Goal: Information Seeking & Learning: Learn about a topic

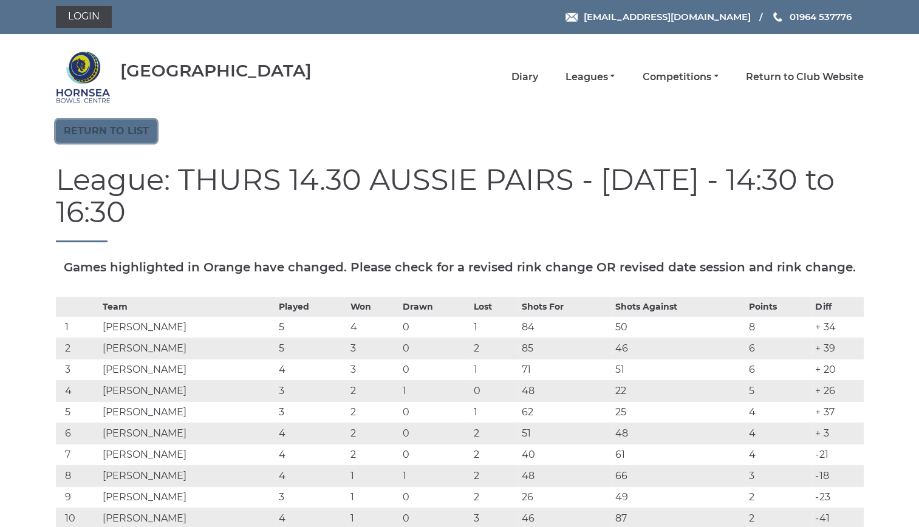
click at [118, 130] on link "Return to list" at bounding box center [106, 131] width 101 height 23
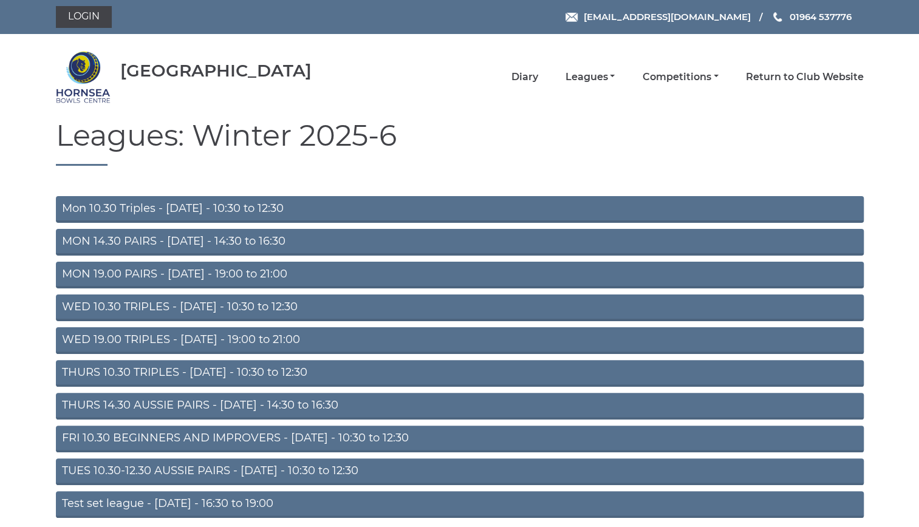
click at [204, 205] on link "Mon 10.30 Triples - Monday - 10:30 to 12:30" at bounding box center [460, 209] width 808 height 27
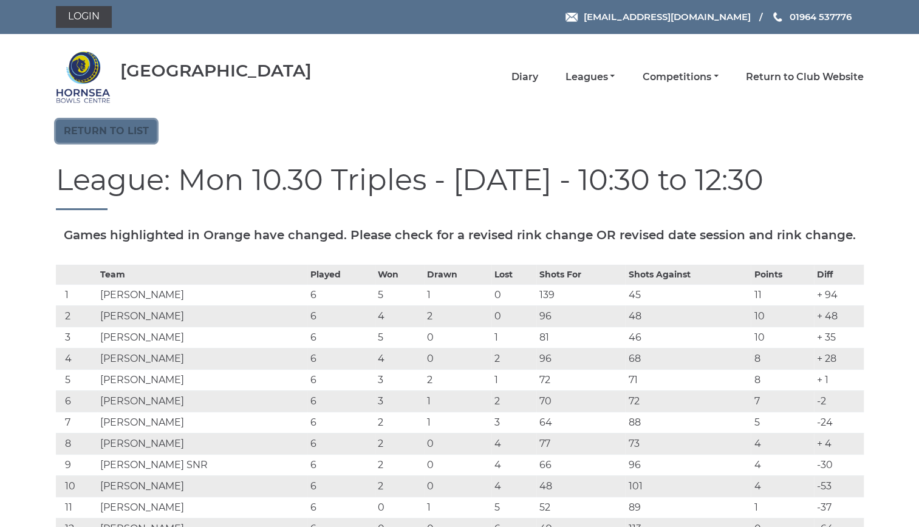
click at [73, 125] on link "Return to list" at bounding box center [106, 131] width 101 height 23
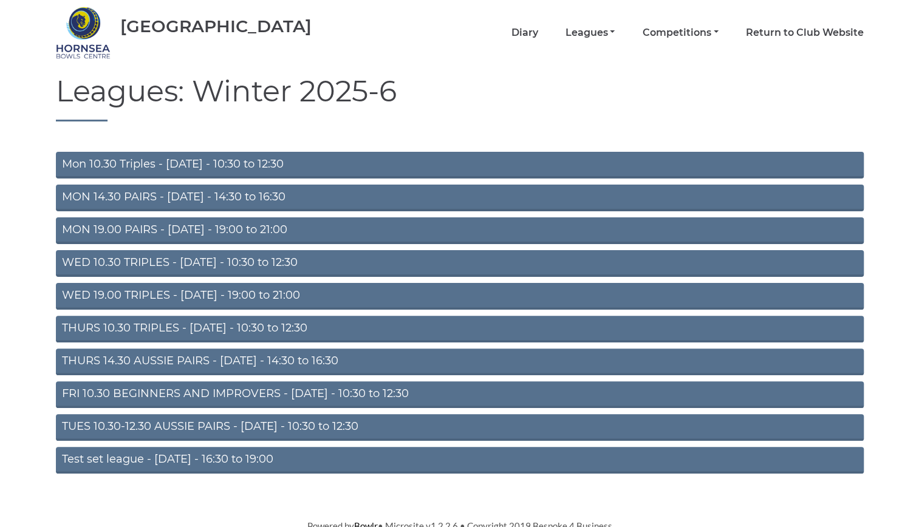
scroll to position [50, 0]
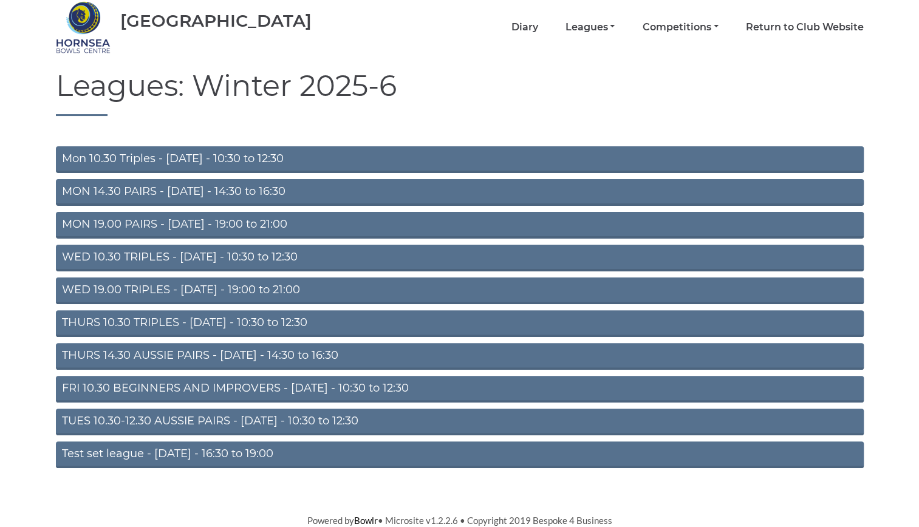
click at [215, 319] on link "THURS 10.30 TRIPLES - Thursday - 10:30 to 12:30" at bounding box center [460, 323] width 808 height 27
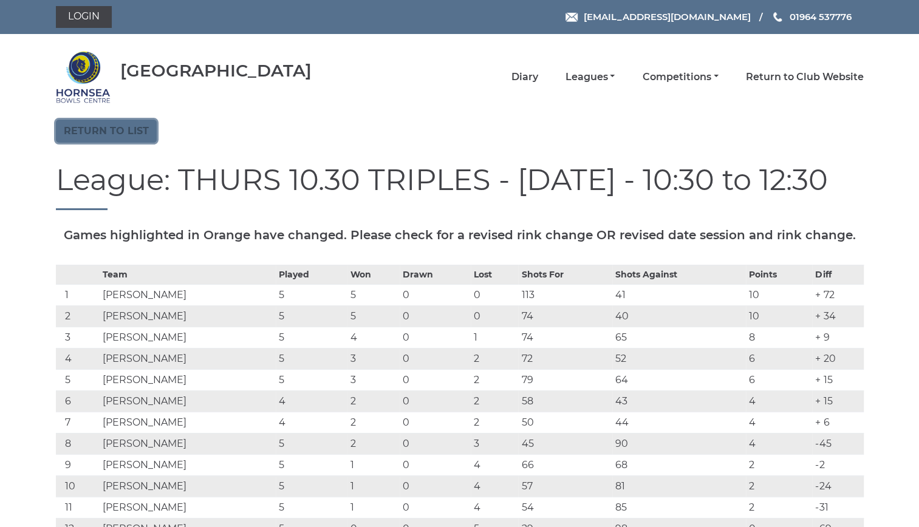
click at [95, 128] on link "Return to list" at bounding box center [106, 131] width 101 height 23
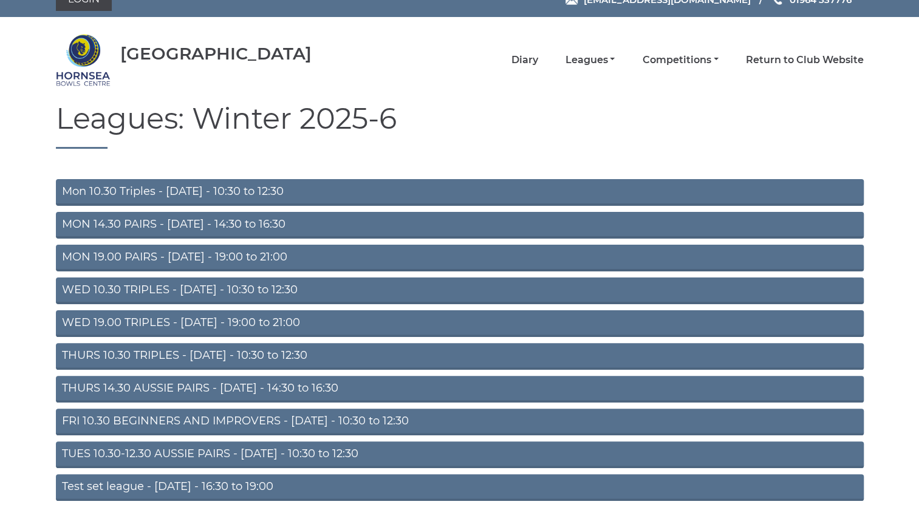
scroll to position [22, 0]
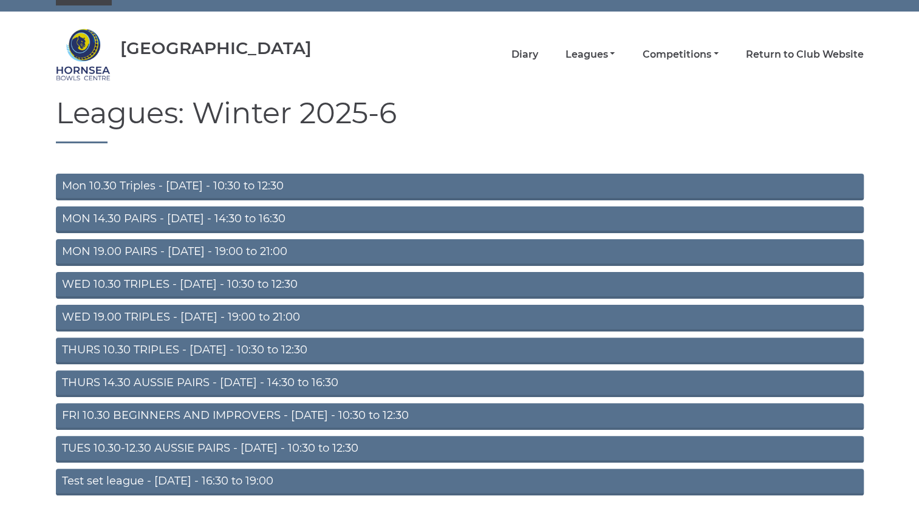
click at [211, 377] on link "THURS 14.30 AUSSIE PAIRS - [DATE] - 14:30 to 16:30" at bounding box center [460, 384] width 808 height 27
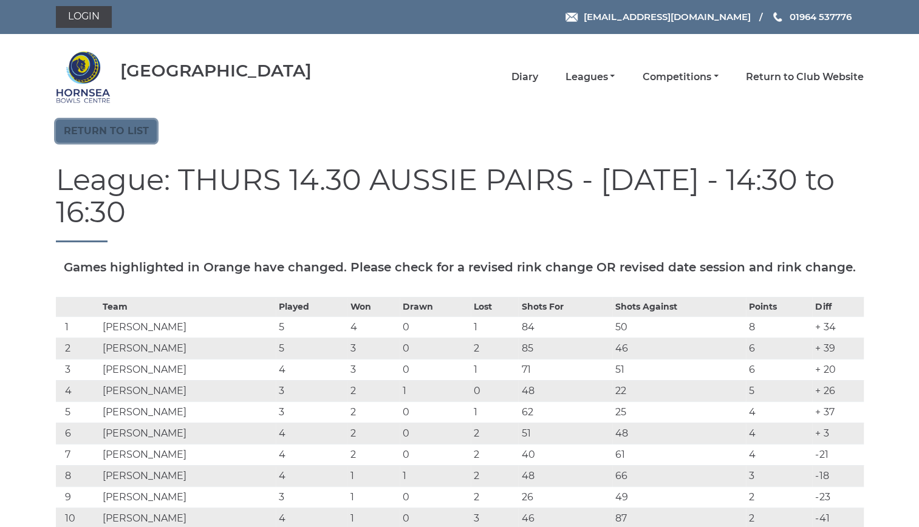
click at [100, 125] on link "Return to list" at bounding box center [106, 131] width 101 height 23
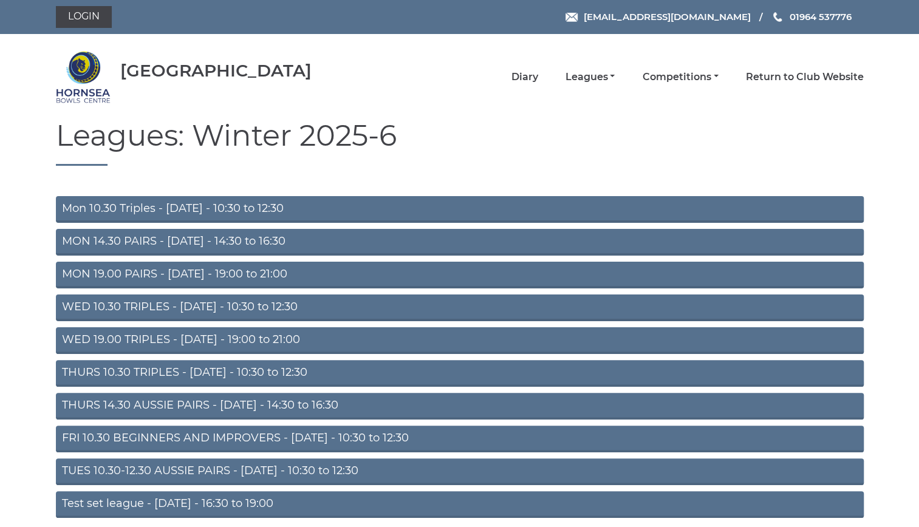
click at [187, 204] on link "Mon 10.30 Triples - [DATE] - 10:30 to 12:30" at bounding box center [460, 209] width 808 height 27
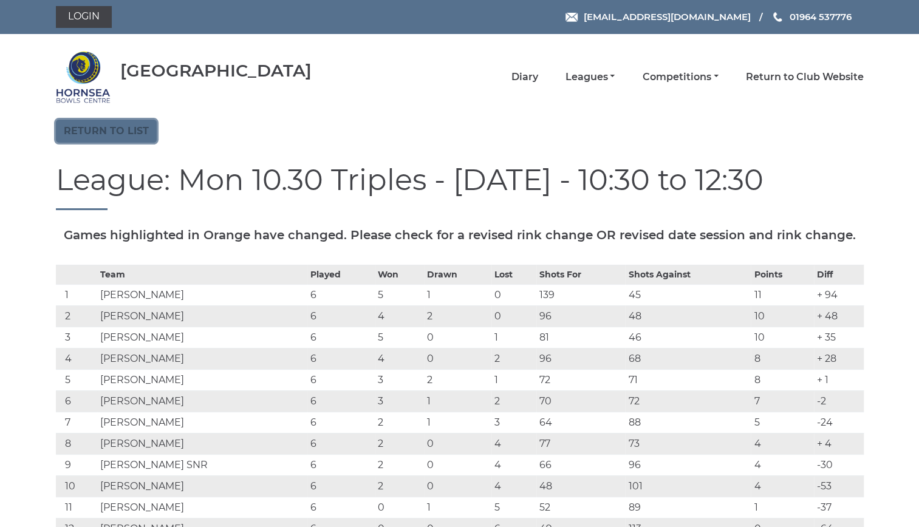
click at [106, 129] on link "Return to list" at bounding box center [106, 131] width 101 height 23
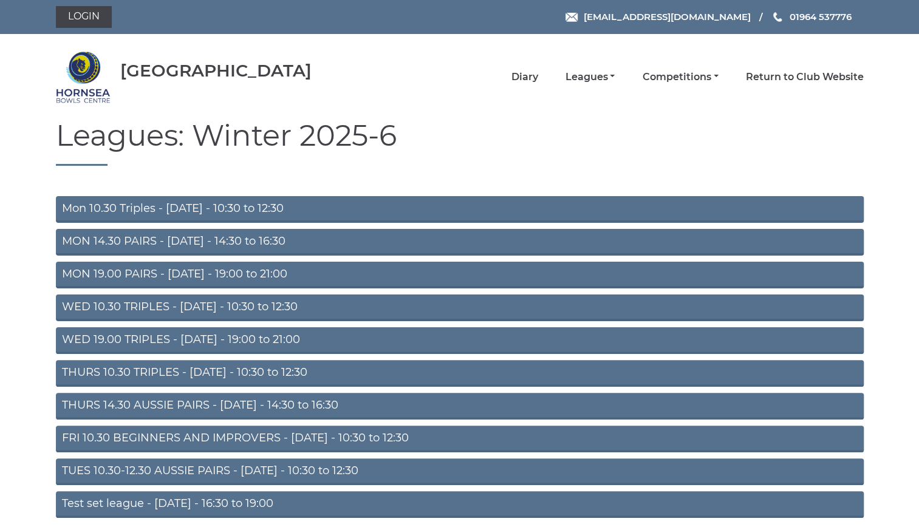
click at [226, 368] on link "THURS 10.30 TRIPLES - Thursday - 10:30 to 12:30" at bounding box center [460, 373] width 808 height 27
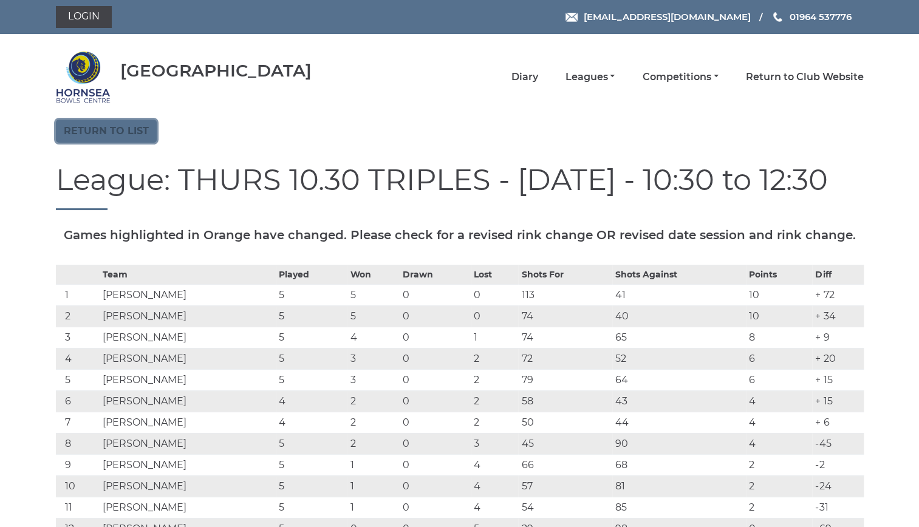
click at [131, 126] on link "Return to list" at bounding box center [106, 131] width 101 height 23
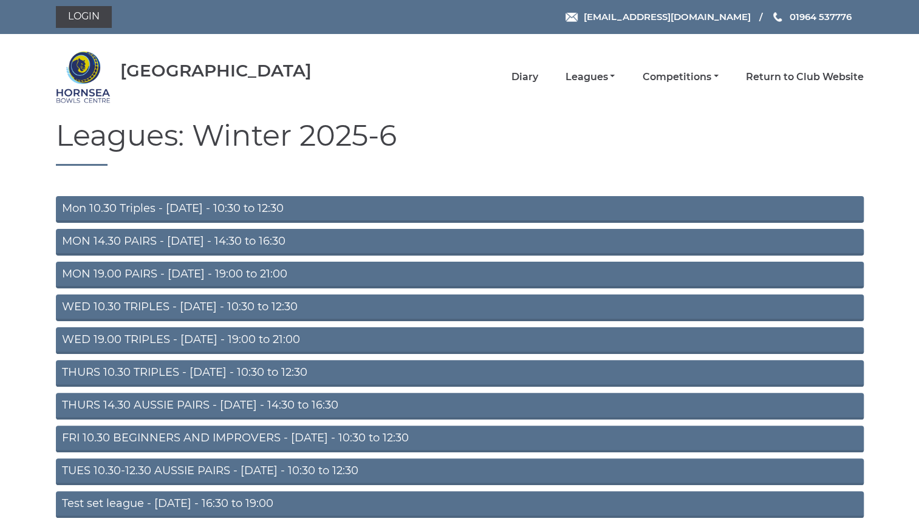
click at [227, 399] on link "THURS 14.30 AUSSIE PAIRS - [DATE] - 14:30 to 16:30" at bounding box center [460, 406] width 808 height 27
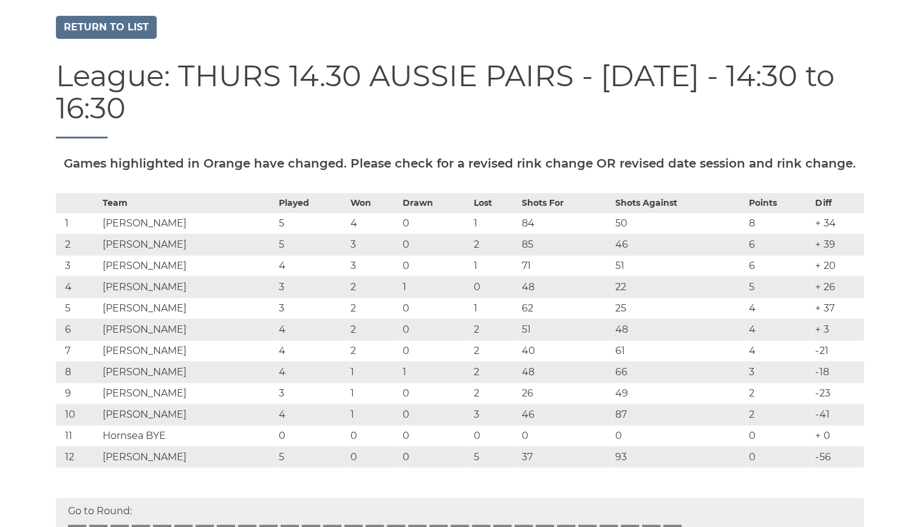
scroll to position [99, 0]
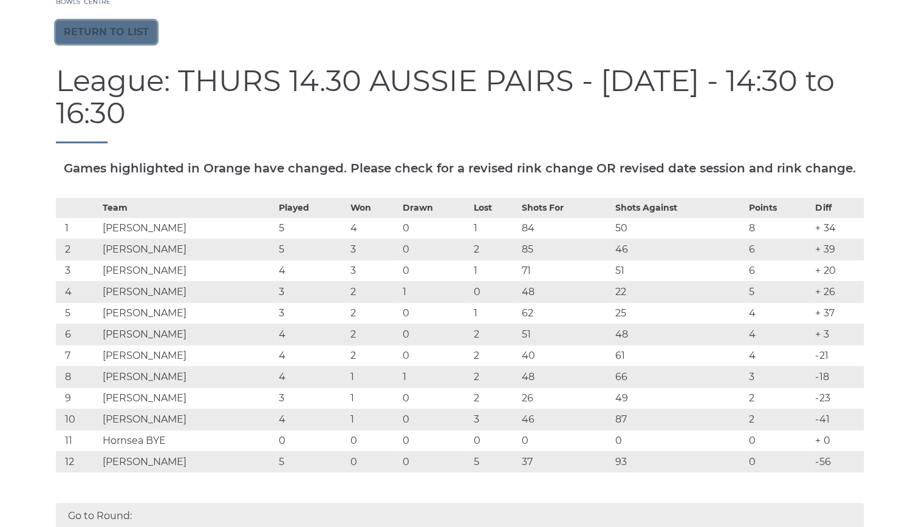
click at [111, 29] on link "Return to list" at bounding box center [106, 32] width 101 height 23
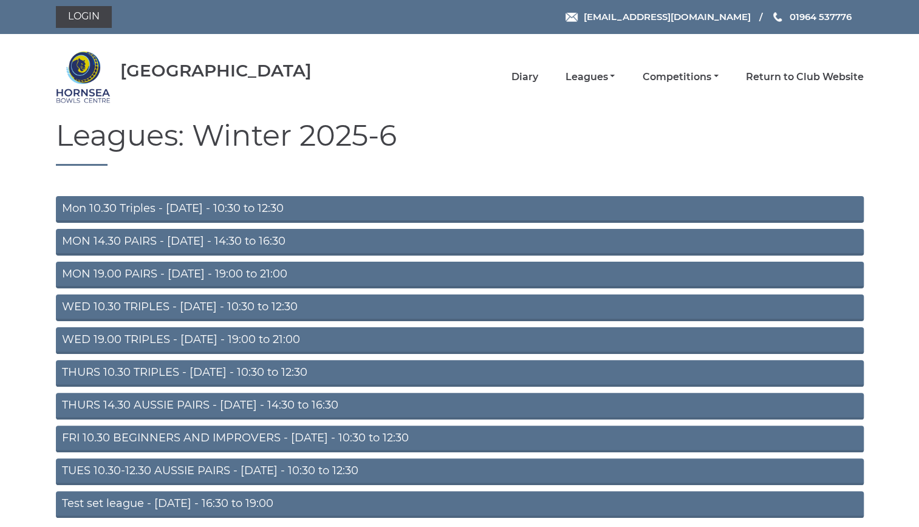
click at [217, 204] on link "Mon 10.30 Triples - [DATE] - 10:30 to 12:30" at bounding box center [460, 209] width 808 height 27
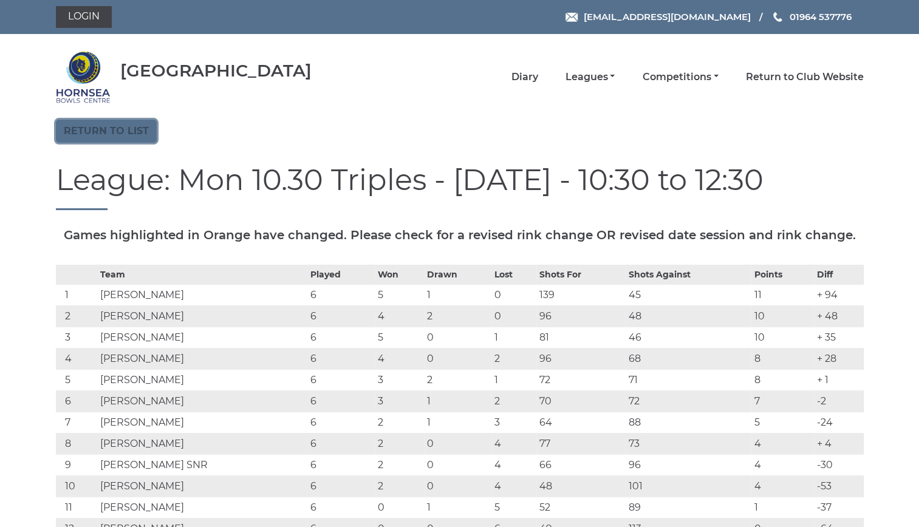
click at [137, 125] on link "Return to list" at bounding box center [106, 131] width 101 height 23
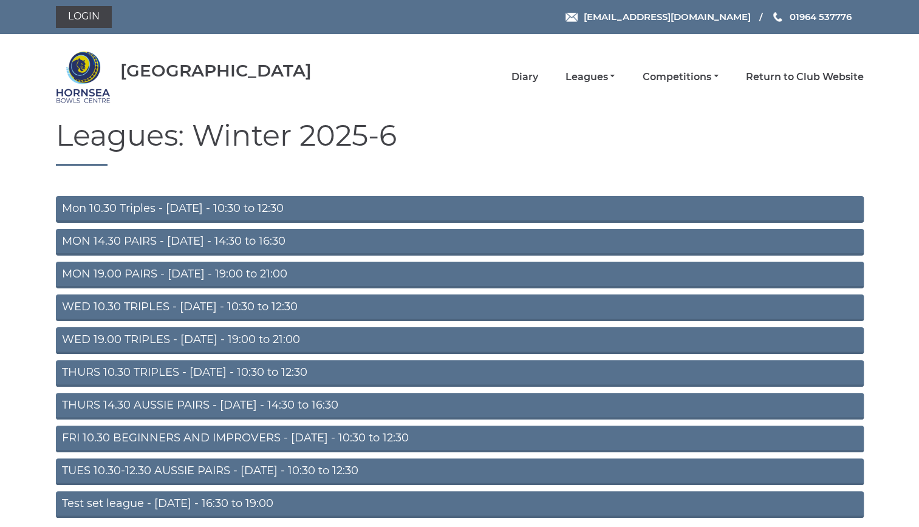
click at [190, 367] on link "THURS 10.30 TRIPLES - [DATE] - 10:30 to 12:30" at bounding box center [460, 373] width 808 height 27
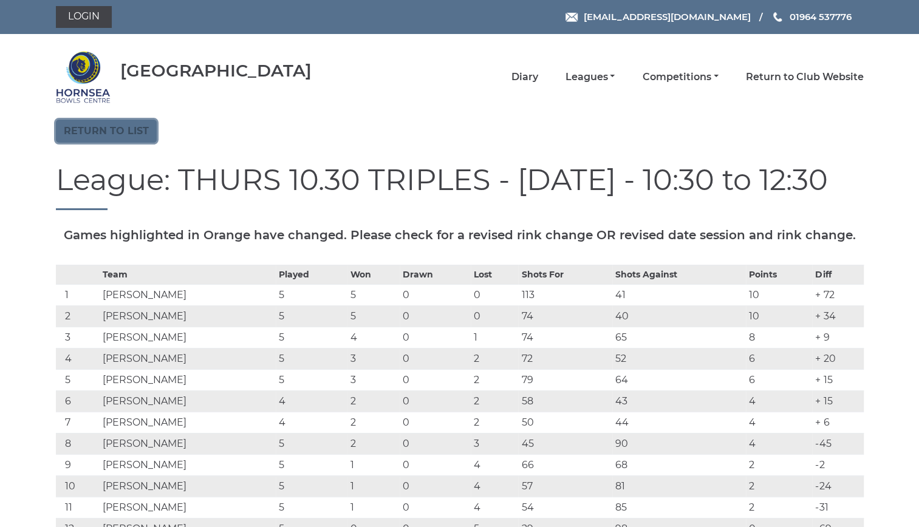
click at [132, 125] on link "Return to list" at bounding box center [106, 131] width 101 height 23
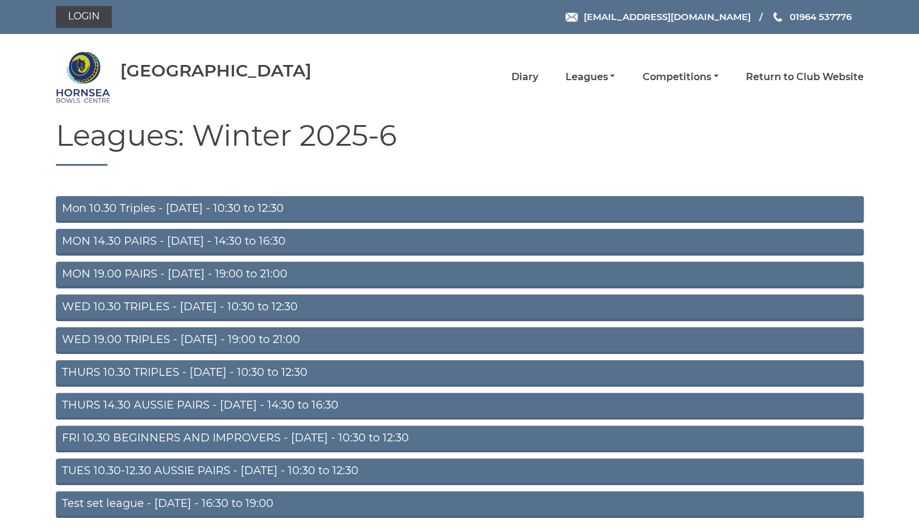
click at [231, 403] on link "THURS 14.30 AUSSIE PAIRS - [DATE] - 14:30 to 16:30" at bounding box center [460, 406] width 808 height 27
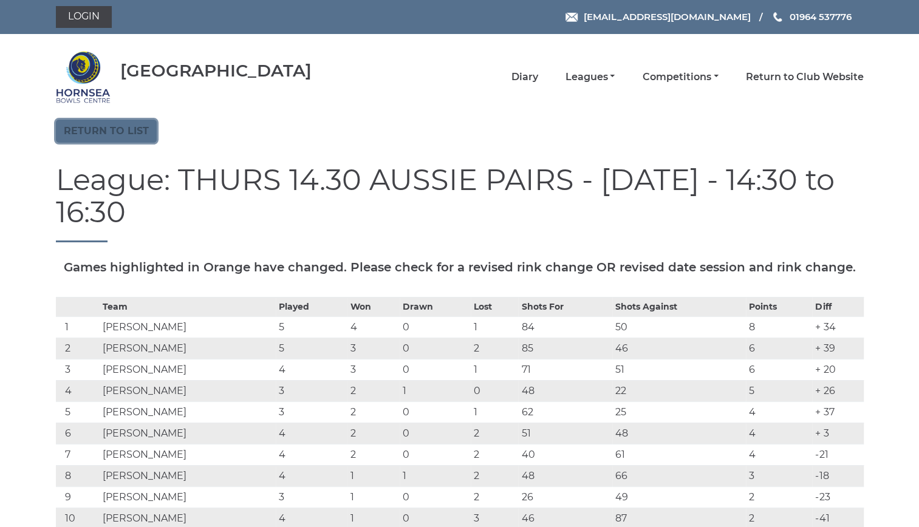
click at [119, 132] on link "Return to list" at bounding box center [106, 131] width 101 height 23
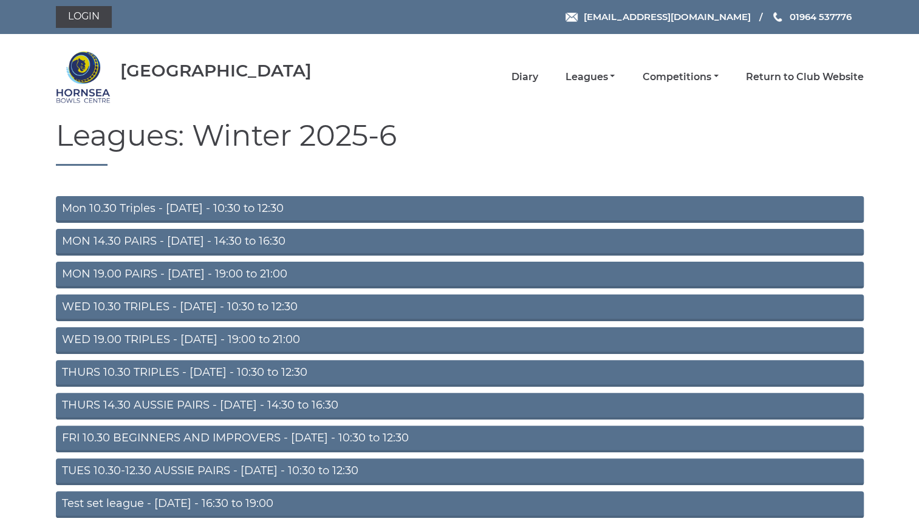
click at [224, 204] on link "Mon 10.30 Triples - Monday - 10:30 to 12:30" at bounding box center [460, 209] width 808 height 27
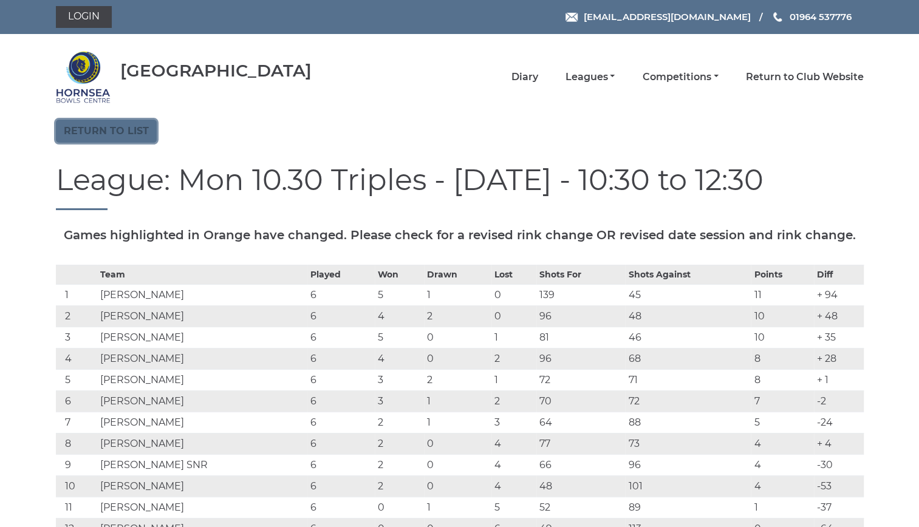
click at [128, 124] on link "Return to list" at bounding box center [106, 131] width 101 height 23
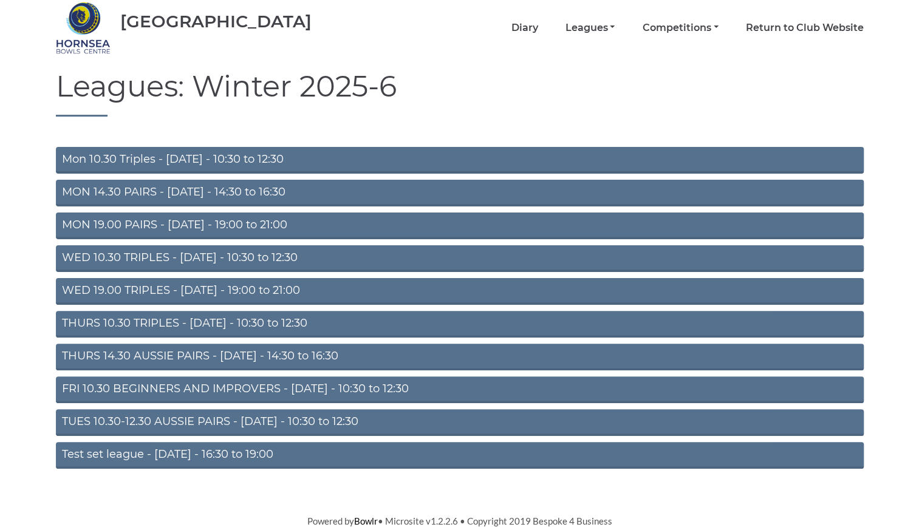
scroll to position [50, 0]
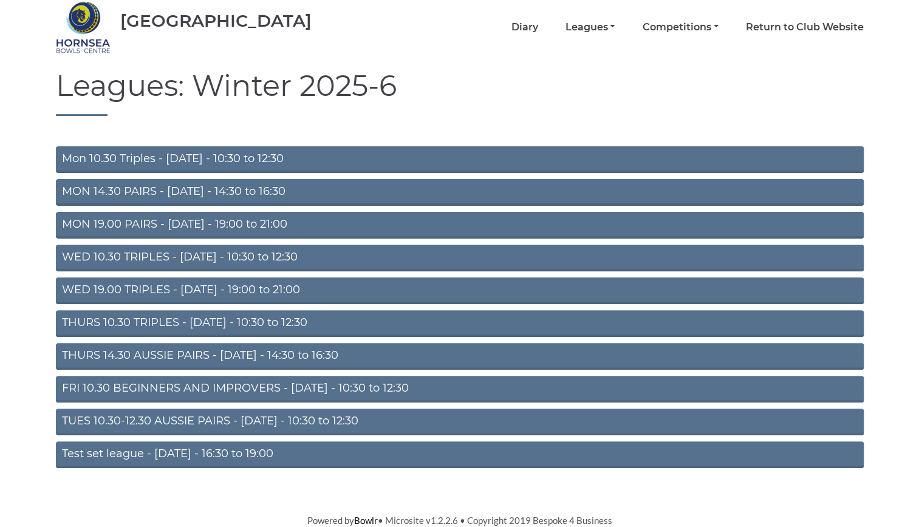
click at [216, 351] on link "THURS 14.30 AUSSIE PAIRS - [DATE] - 14:30 to 16:30" at bounding box center [460, 356] width 808 height 27
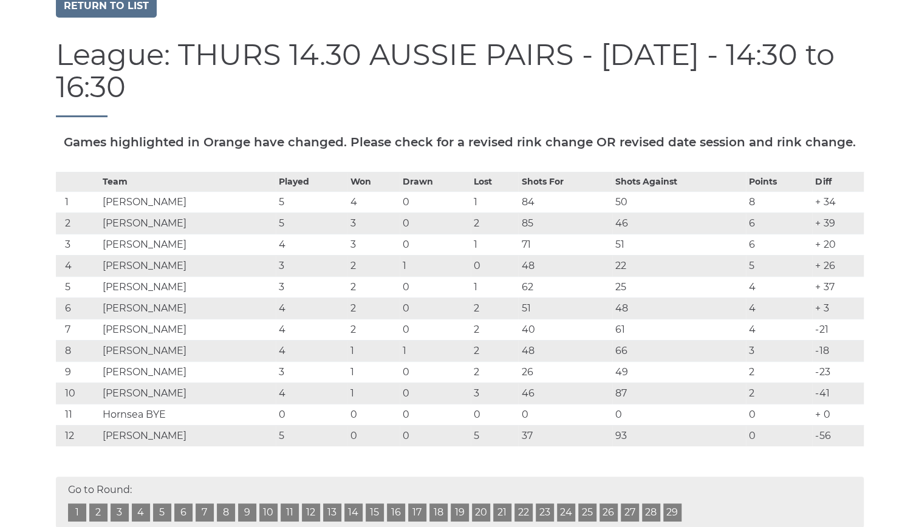
scroll to position [126, 0]
click at [143, 6] on link "Return to list" at bounding box center [106, 5] width 101 height 23
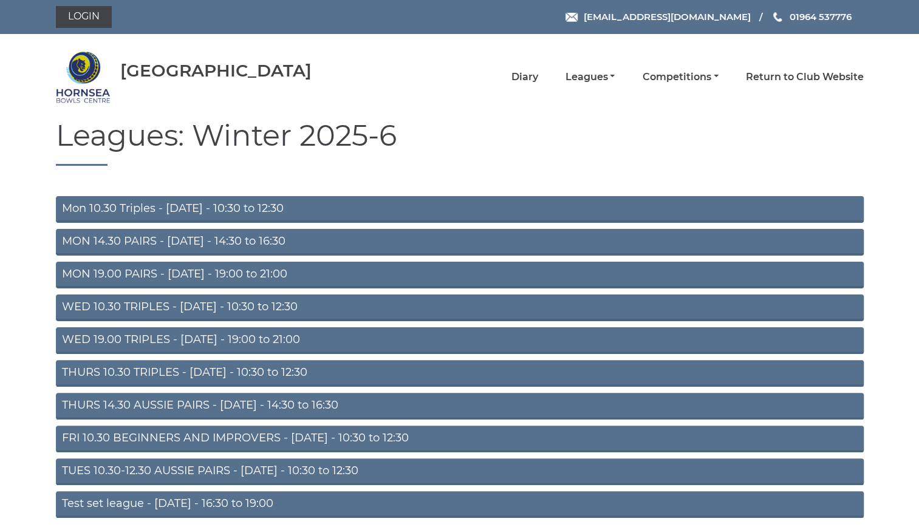
click at [249, 370] on link "THURS 10.30 TRIPLES - [DATE] - 10:30 to 12:30" at bounding box center [460, 373] width 808 height 27
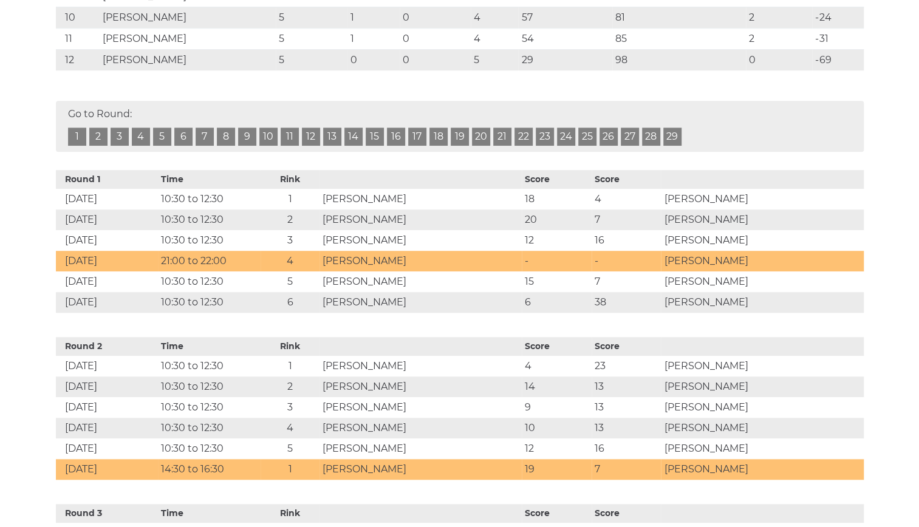
scroll to position [469, 0]
